Goal: Obtain resource: Obtain resource

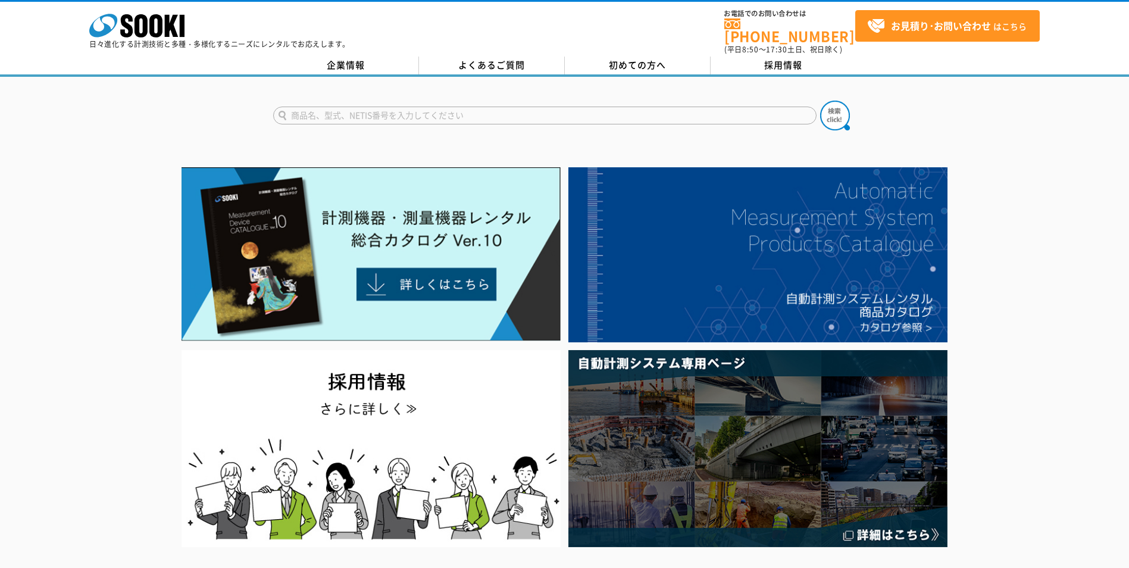
click at [330, 108] on input "text" at bounding box center [544, 116] width 543 height 18
paste input "GP-30K"
type input "GP-30K"
click at [820, 101] on button at bounding box center [835, 116] width 30 height 30
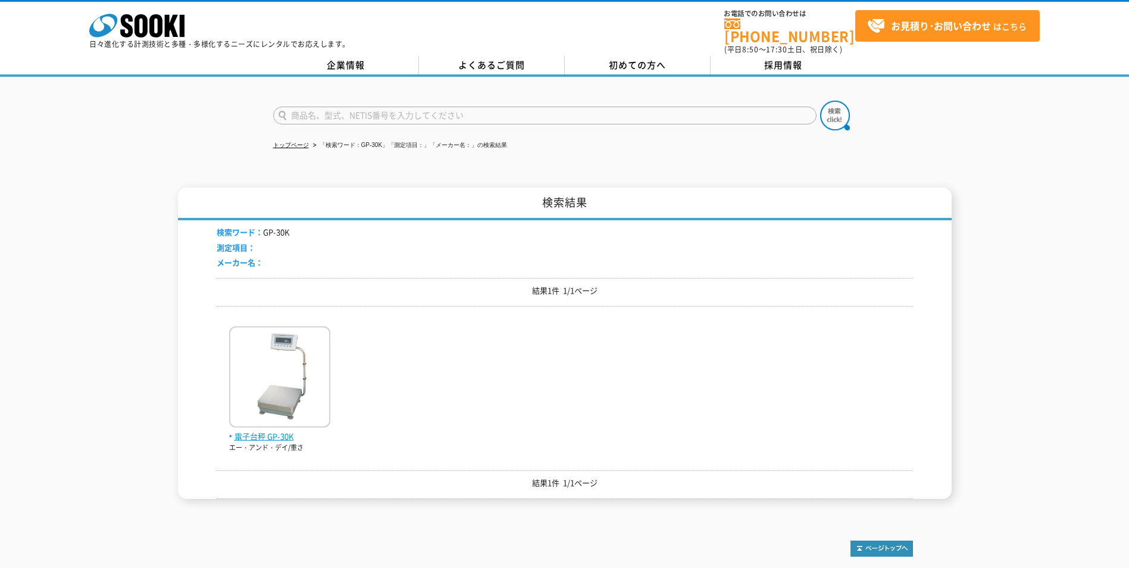
click at [258, 390] on img at bounding box center [279, 378] width 101 height 104
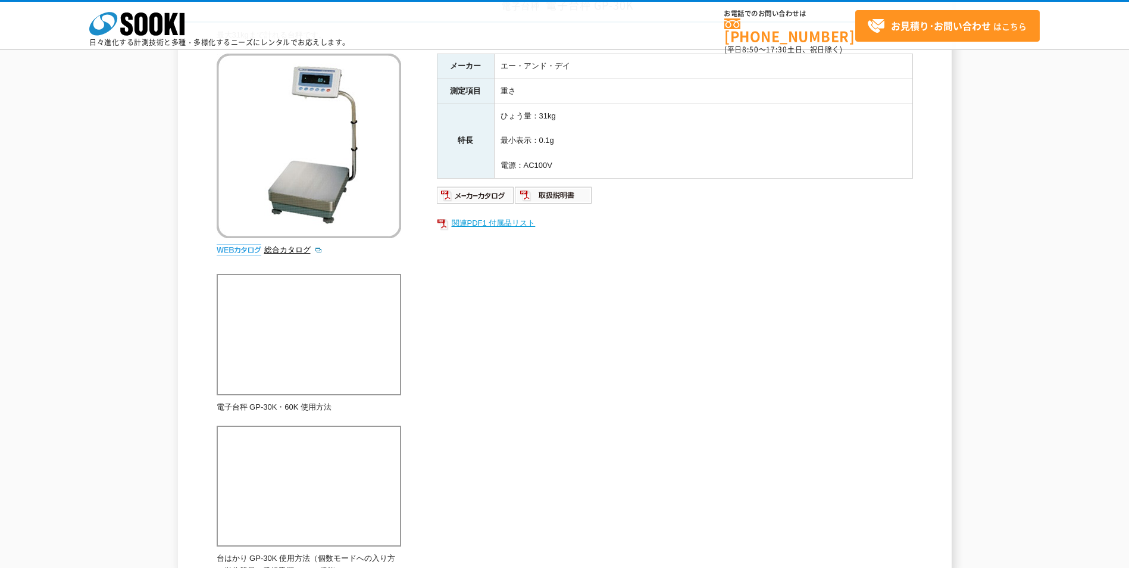
scroll to position [53, 0]
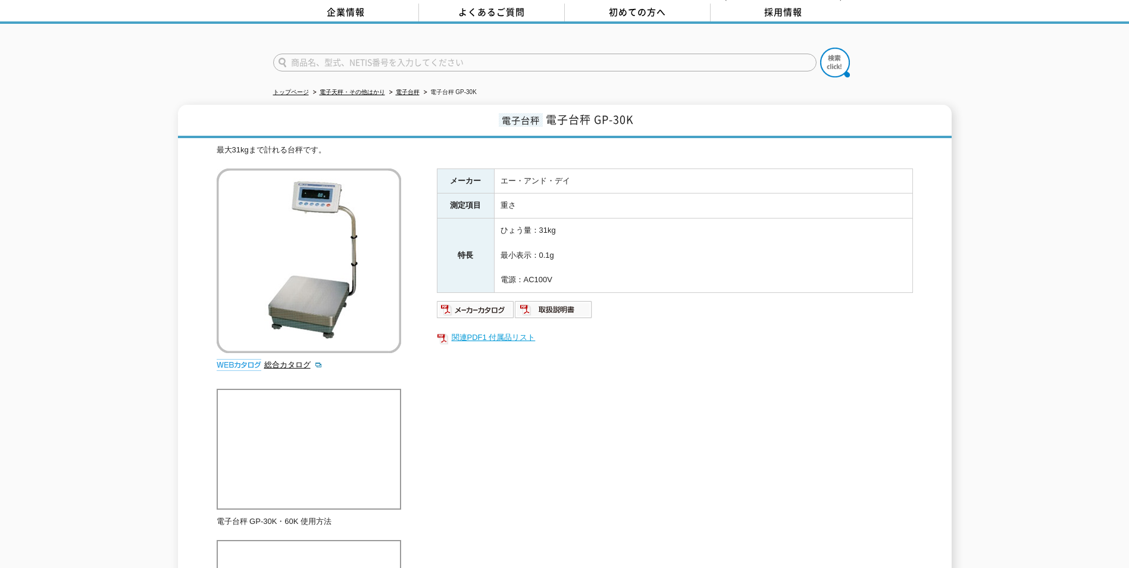
click at [461, 332] on link "関連PDF1 付属品リスト" at bounding box center [675, 337] width 476 height 15
click at [989, 306] on div "電子台秤 電子台秤 GP-30K 最大31kgまで計れる台秤です。 総合カタログ メーカー エー・アンド・デイ 測定項目 重さ 特長 ひょう量：31kg 最小…" at bounding box center [564, 398] width 1129 height 587
